Goal: Task Accomplishment & Management: Manage account settings

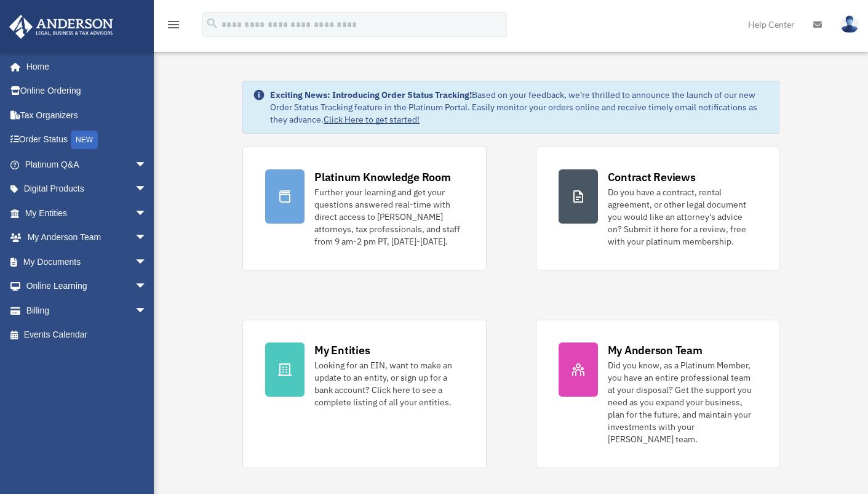
click at [845, 25] on img at bounding box center [850, 24] width 18 height 18
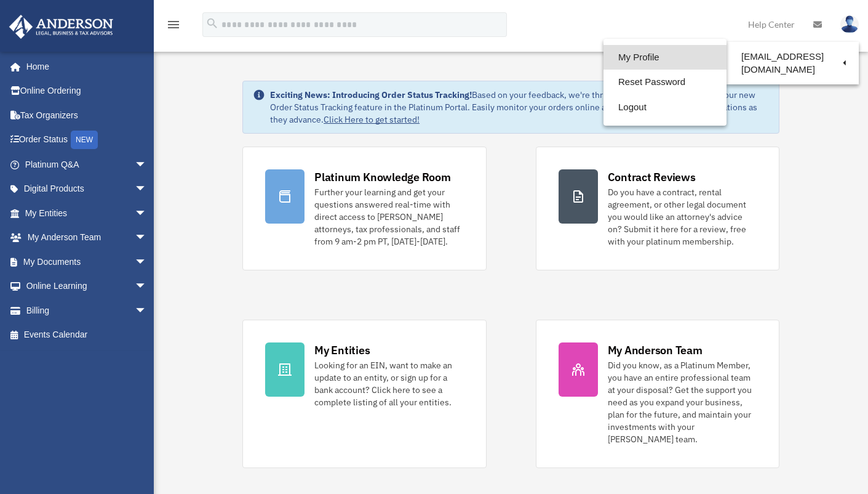
click at [633, 57] on link "My Profile" at bounding box center [665, 57] width 123 height 25
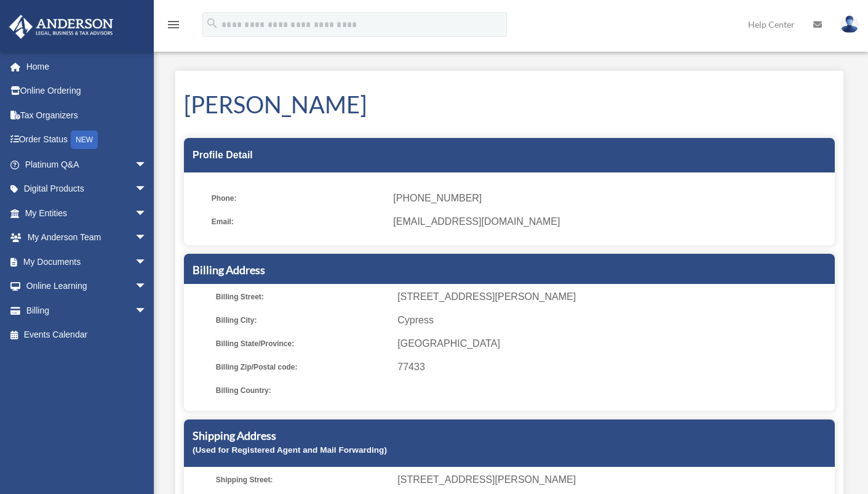
click at [849, 29] on img at bounding box center [850, 24] width 18 height 18
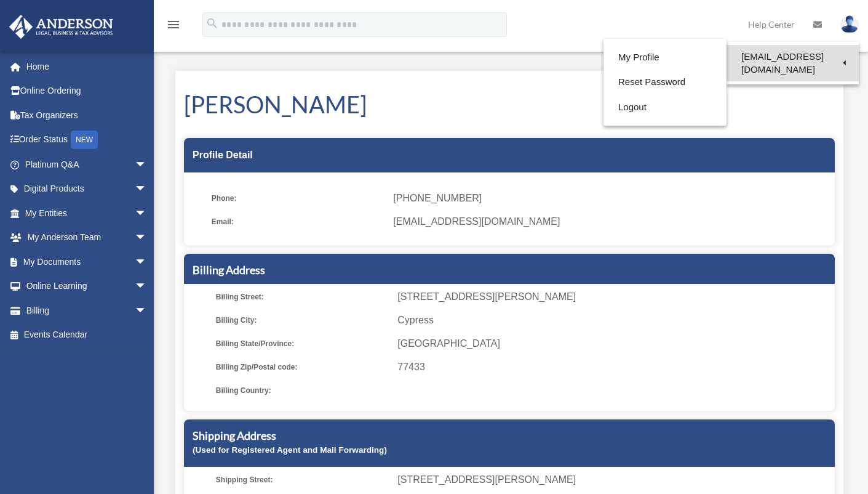
click at [772, 51] on link "[EMAIL_ADDRESS][DOMAIN_NAME]" at bounding box center [793, 63] width 132 height 36
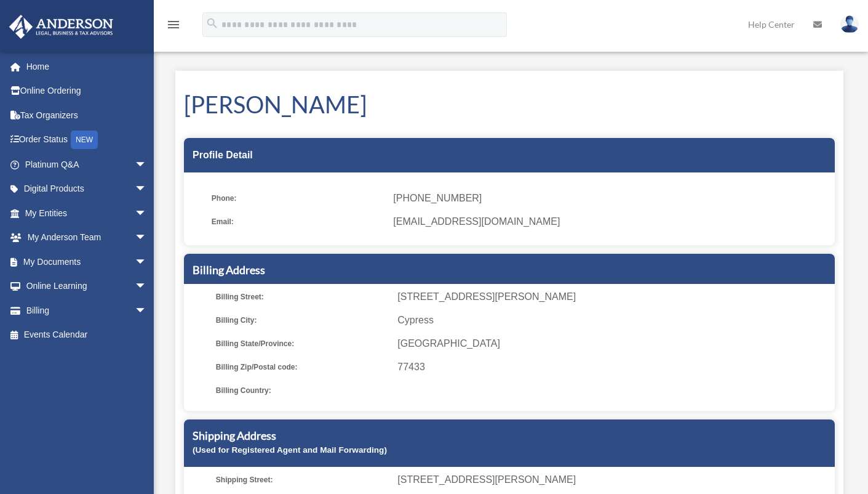
click at [847, 28] on img at bounding box center [850, 24] width 18 height 18
click at [853, 26] on img at bounding box center [850, 24] width 18 height 18
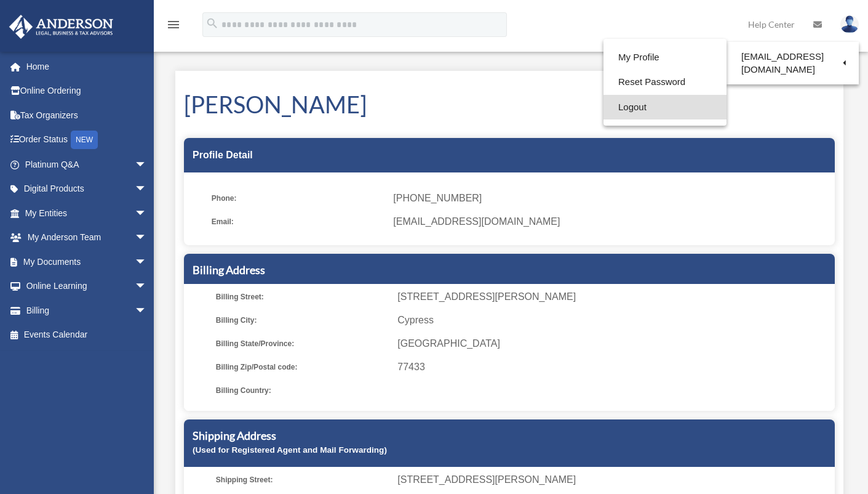
click at [640, 110] on link "Logout" at bounding box center [665, 107] width 123 height 25
